Goal: Information Seeking & Learning: Check status

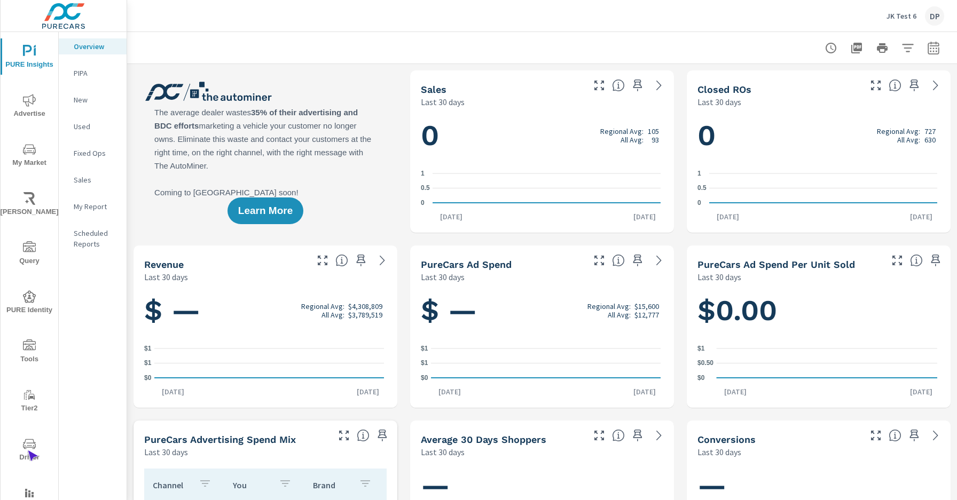
click at [27, 451] on span "Driver" at bounding box center [29, 451] width 51 height 26
